Goal: Register for event/course

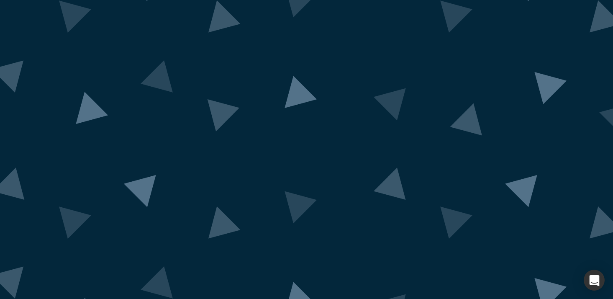
scroll to position [56, 0]
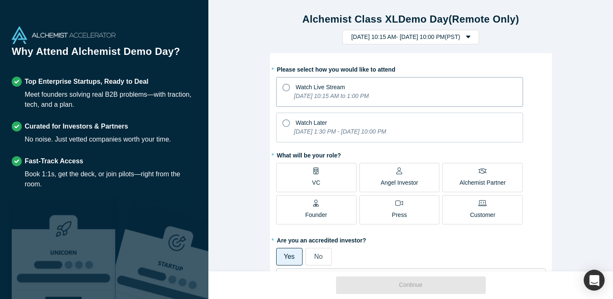
click at [285, 85] on icon at bounding box center [286, 88] width 8 height 8
click at [0, 0] on input "Watch Live Stream [DATE] 10:15 AM to 1:00 PM" at bounding box center [0, 0] width 0 height 0
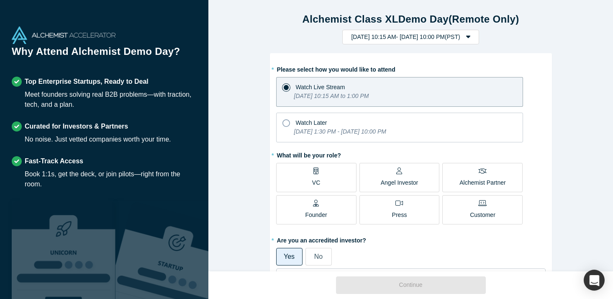
click at [317, 176] on span "VC" at bounding box center [316, 178] width 8 height 17
click at [0, 0] on input "VC" at bounding box center [0, 0] width 0 height 0
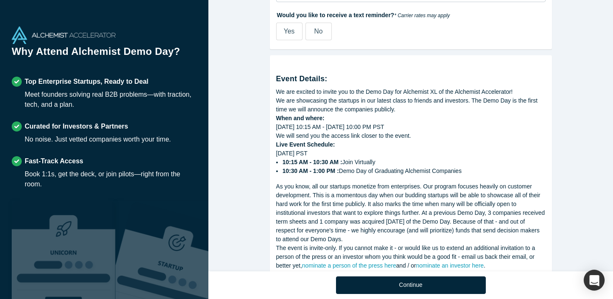
scroll to position [444, 0]
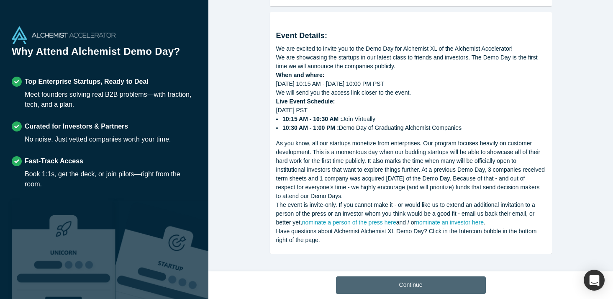
click at [384, 285] on button "Continue" at bounding box center [411, 285] width 150 height 18
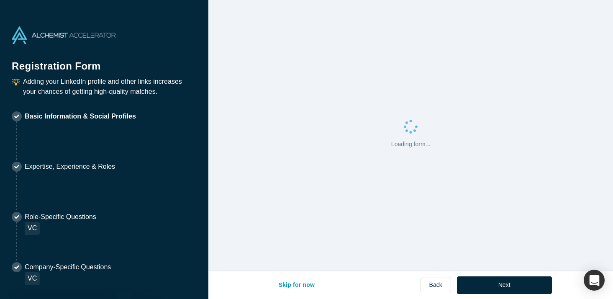
select select "US"
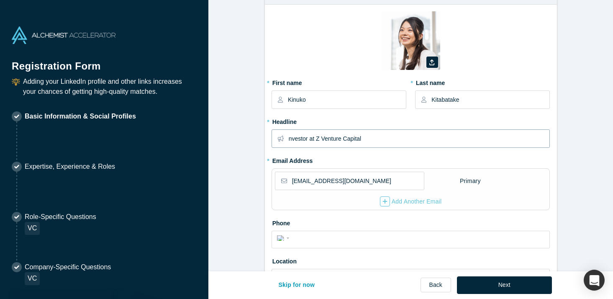
scroll to position [33, 0]
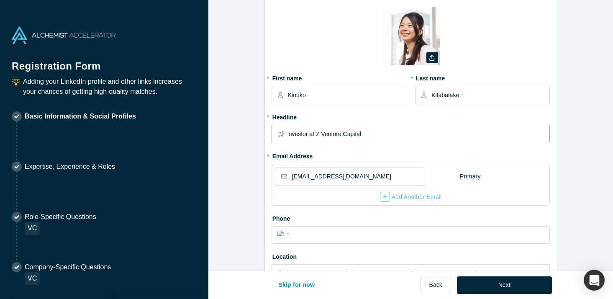
click at [295, 136] on input "nvestor at Z Venture Capital" at bounding box center [419, 134] width 261 height 18
click at [334, 117] on label "* Headline" at bounding box center [411, 116] width 279 height 12
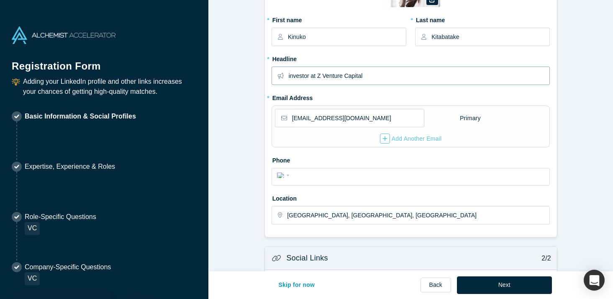
scroll to position [92, 0]
click at [292, 73] on input "investor at Z Venture Capital" at bounding box center [419, 75] width 261 height 18
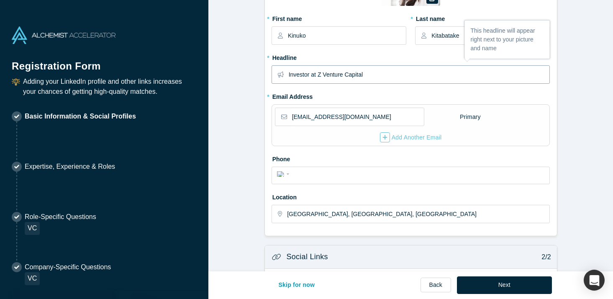
type input "Investor at Z Venture Capital"
click at [270, 86] on div "Zoom Save Remove Upload New * First name [PERSON_NAME] * Last name Kitabatake *…" at bounding box center [411, 88] width 292 height 295
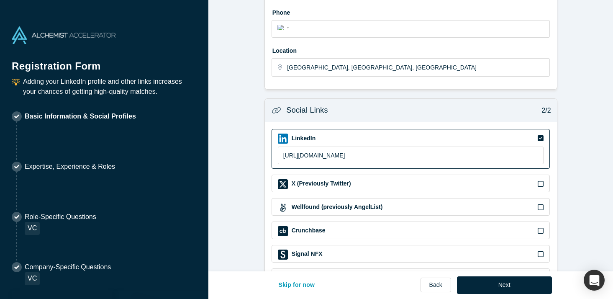
scroll to position [272, 0]
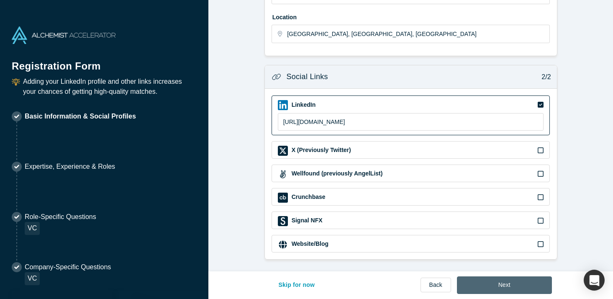
click at [491, 280] on button "Next" at bounding box center [504, 285] width 95 height 18
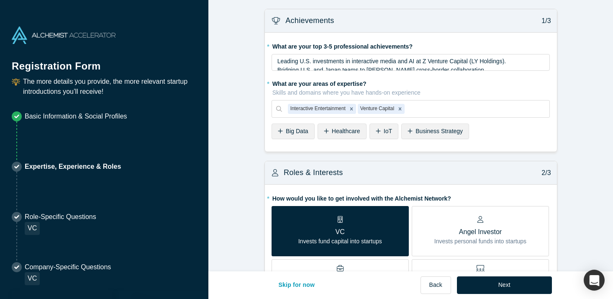
scroll to position [73, 0]
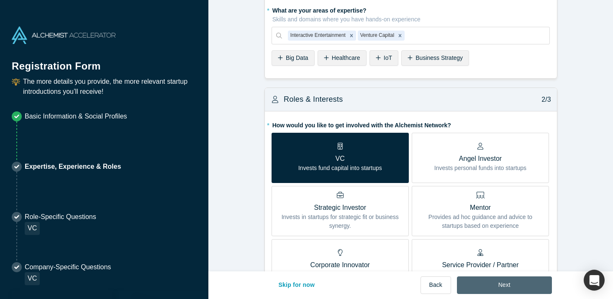
click at [499, 282] on button "Next" at bounding box center [504, 285] width 95 height 18
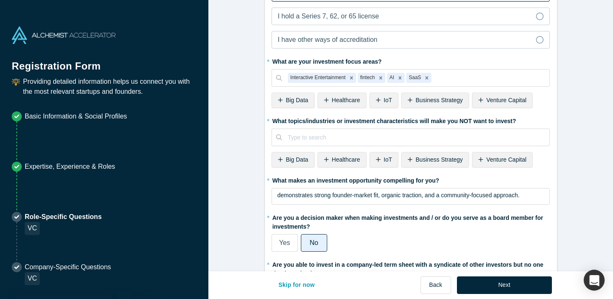
scroll to position [360, 0]
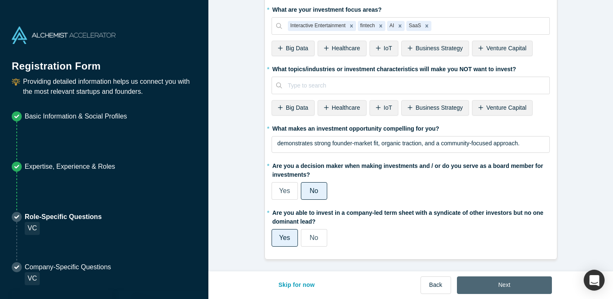
click at [498, 285] on button "Next" at bounding box center [504, 285] width 95 height 18
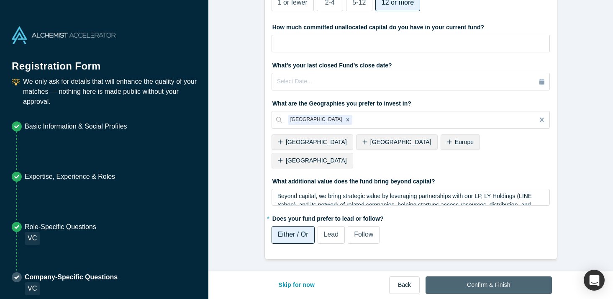
scroll to position [0, 0]
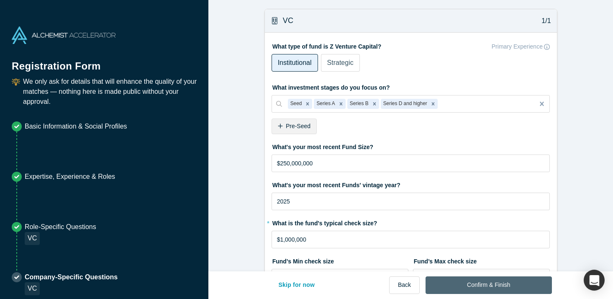
click at [498, 285] on button "Confirm & Finish" at bounding box center [489, 285] width 126 height 18
